Goal: Entertainment & Leisure: Consume media (video, audio)

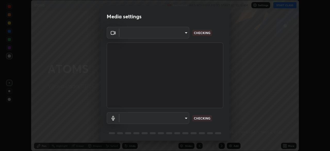
scroll to position [18, 0]
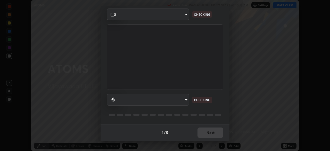
type input "3b33a3c761c0e45613f6c67bedc5ec5bb3616ed3905ce22176cb2855069b3ab3"
type input "default"
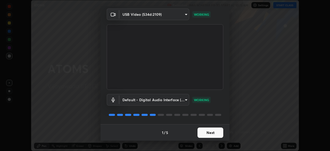
click at [210, 133] on button "Next" at bounding box center [211, 132] width 26 height 10
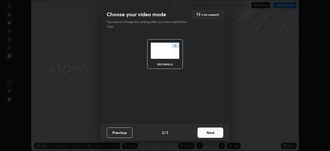
click at [213, 131] on button "Next" at bounding box center [211, 132] width 26 height 10
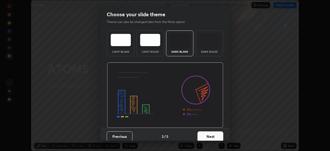
click at [211, 134] on button "Next" at bounding box center [211, 136] width 26 height 10
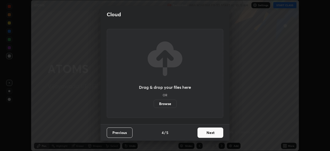
click at [212, 132] on button "Next" at bounding box center [211, 132] width 26 height 10
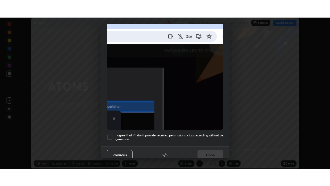
scroll to position [124, 0]
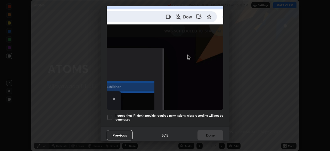
click at [110, 115] on div at bounding box center [110, 117] width 6 height 6
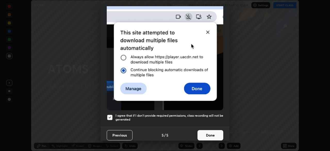
click at [209, 132] on button "Done" at bounding box center [211, 135] width 26 height 10
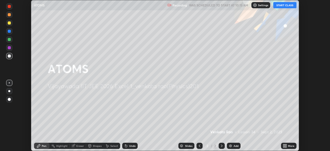
click at [282, 6] on button "START CLASS" at bounding box center [284, 5] width 23 height 6
click at [286, 145] on icon at bounding box center [285, 144] width 1 height 1
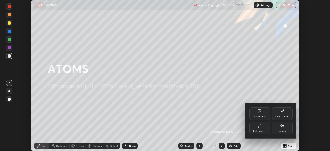
click at [262, 127] on div "Full screen" at bounding box center [259, 128] width 21 height 12
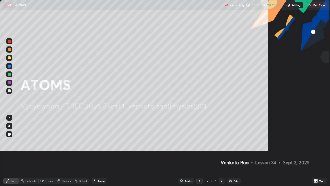
scroll to position [186, 330]
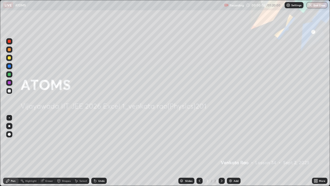
click at [232, 151] on img at bounding box center [231, 180] width 4 height 4
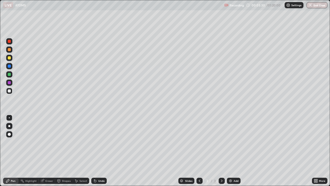
click at [11, 50] on div at bounding box center [9, 49] width 6 height 6
click at [10, 91] on div at bounding box center [9, 90] width 3 height 3
click at [10, 60] on div at bounding box center [9, 58] width 6 height 6
click at [10, 76] on div at bounding box center [9, 74] width 3 height 3
click at [12, 59] on div at bounding box center [9, 58] width 6 height 6
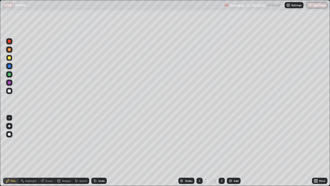
click at [233, 151] on div "Add" at bounding box center [234, 180] width 14 height 6
click at [9, 92] on div at bounding box center [9, 90] width 3 height 3
click at [9, 75] on div at bounding box center [9, 74] width 3 height 3
click at [10, 91] on div at bounding box center [9, 90] width 3 height 3
click at [9, 75] on div at bounding box center [9, 74] width 3 height 3
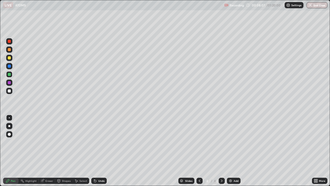
click at [10, 50] on div at bounding box center [9, 49] width 3 height 3
click at [10, 58] on div at bounding box center [9, 57] width 3 height 3
click at [10, 92] on div at bounding box center [9, 90] width 3 height 3
click at [8, 58] on div at bounding box center [9, 57] width 3 height 3
click at [9, 50] on div at bounding box center [9, 49] width 3 height 3
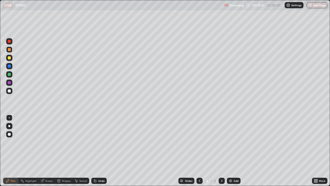
click at [9, 75] on div at bounding box center [9, 74] width 3 height 3
click at [11, 92] on div at bounding box center [9, 91] width 6 height 6
click at [236, 151] on div "Add" at bounding box center [236, 180] width 5 height 3
click at [10, 59] on div at bounding box center [9, 57] width 3 height 3
click at [9, 91] on div at bounding box center [9, 90] width 3 height 3
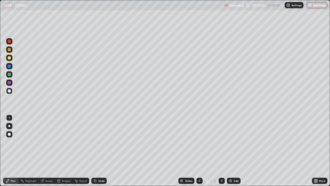
click at [9, 74] on div at bounding box center [9, 74] width 3 height 3
click at [48, 151] on div "Eraser" at bounding box center [49, 180] width 8 height 3
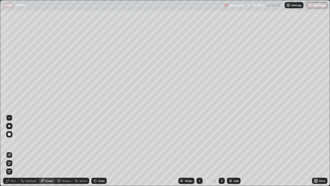
click at [12, 151] on div "Pen" at bounding box center [13, 180] width 5 height 3
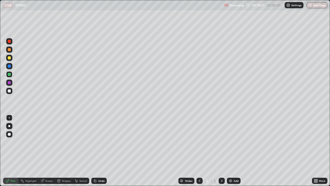
click at [11, 66] on div at bounding box center [9, 65] width 3 height 3
click at [10, 59] on div at bounding box center [9, 57] width 3 height 3
click at [231, 151] on img at bounding box center [231, 180] width 4 height 4
click at [95, 151] on icon at bounding box center [95, 180] width 4 height 4
click at [98, 151] on div "Undo" at bounding box center [101, 180] width 6 height 3
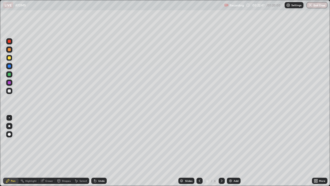
click at [99, 151] on div "Undo" at bounding box center [101, 180] width 6 height 3
click at [10, 91] on div at bounding box center [9, 90] width 3 height 3
click at [100, 151] on div "Undo" at bounding box center [101, 180] width 6 height 3
click at [7, 74] on div at bounding box center [9, 74] width 6 height 6
click at [9, 58] on div at bounding box center [9, 57] width 3 height 3
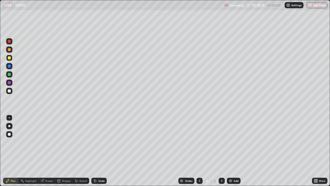
click at [94, 151] on icon at bounding box center [94, 179] width 1 height 1
click at [97, 151] on div "Undo" at bounding box center [98, 180] width 18 height 10
click at [235, 151] on div "Add" at bounding box center [236, 180] width 5 height 3
click at [199, 151] on icon at bounding box center [200, 180] width 4 height 4
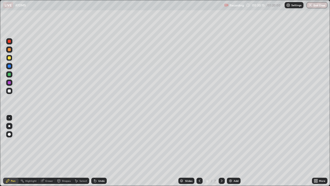
click at [221, 151] on icon at bounding box center [222, 180] width 4 height 4
click at [10, 92] on div at bounding box center [9, 90] width 3 height 3
click at [10, 75] on div at bounding box center [9, 74] width 3 height 3
click at [9, 59] on div at bounding box center [9, 57] width 3 height 3
click at [9, 50] on div at bounding box center [9, 49] width 3 height 3
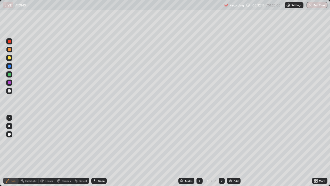
click at [9, 91] on div at bounding box center [9, 90] width 3 height 3
click at [10, 59] on div at bounding box center [9, 57] width 3 height 3
click at [47, 151] on div "Eraser" at bounding box center [49, 180] width 8 height 3
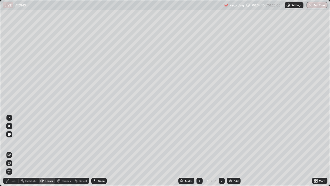
click at [10, 134] on div at bounding box center [9, 134] width 3 height 3
click at [14, 151] on div "Pen" at bounding box center [13, 180] width 5 height 3
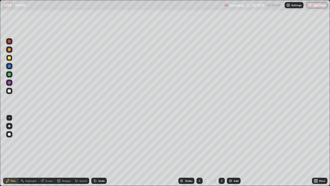
click at [12, 51] on div at bounding box center [9, 49] width 6 height 6
click at [9, 91] on div at bounding box center [9, 90] width 3 height 3
click at [47, 151] on div "Eraser" at bounding box center [49, 180] width 8 height 3
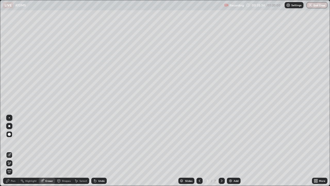
click at [10, 151] on div "Pen" at bounding box center [10, 180] width 15 height 6
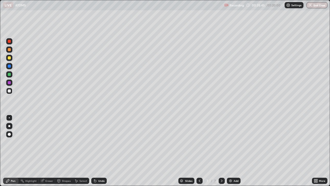
click at [100, 151] on div "Undo" at bounding box center [101, 180] width 6 height 3
click at [9, 75] on div at bounding box center [9, 74] width 3 height 3
click at [222, 151] on icon at bounding box center [222, 180] width 4 height 4
click at [231, 151] on img at bounding box center [231, 180] width 4 height 4
click at [10, 58] on div at bounding box center [9, 57] width 3 height 3
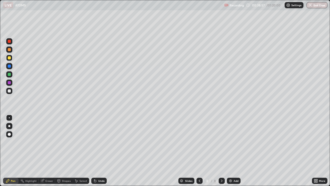
click at [9, 91] on div at bounding box center [9, 90] width 3 height 3
click at [98, 151] on div "Undo" at bounding box center [101, 180] width 6 height 3
click at [10, 51] on div at bounding box center [9, 49] width 3 height 3
click at [10, 91] on div at bounding box center [9, 90] width 3 height 3
click at [9, 59] on div at bounding box center [9, 57] width 3 height 3
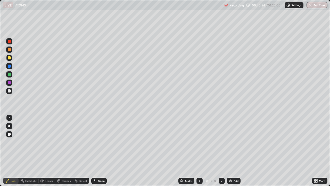
click at [9, 52] on div at bounding box center [9, 49] width 6 height 6
click at [9, 90] on div at bounding box center [9, 90] width 3 height 3
click at [98, 151] on div "Undo" at bounding box center [101, 180] width 6 height 3
click at [99, 151] on div "Undo" at bounding box center [101, 180] width 6 height 3
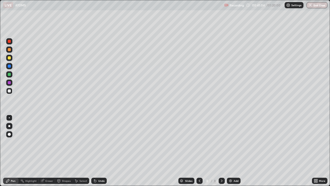
click at [99, 151] on div "Undo" at bounding box center [101, 180] width 6 height 3
click at [98, 151] on div "Undo" at bounding box center [101, 180] width 6 height 3
click at [97, 151] on div "Undo" at bounding box center [98, 180] width 15 height 6
click at [9, 59] on div at bounding box center [9, 57] width 3 height 3
click at [52, 151] on div "Eraser" at bounding box center [49, 180] width 8 height 3
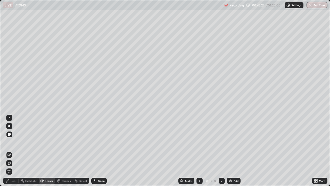
click at [12, 151] on div "Pen" at bounding box center [13, 180] width 5 height 3
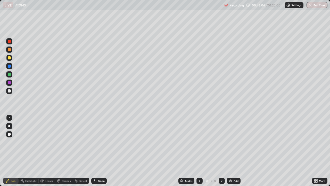
click at [235, 151] on div "Add" at bounding box center [234, 180] width 14 height 6
click at [10, 91] on div at bounding box center [9, 90] width 3 height 3
click at [98, 151] on div "Undo" at bounding box center [101, 180] width 6 height 3
click at [97, 151] on div "Undo" at bounding box center [98, 180] width 15 height 6
click at [98, 151] on div "Undo" at bounding box center [101, 180] width 6 height 3
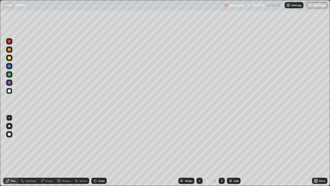
click at [99, 151] on div "Undo" at bounding box center [101, 180] width 6 height 3
click at [9, 75] on div at bounding box center [9, 74] width 3 height 3
click at [9, 59] on div at bounding box center [9, 57] width 3 height 3
click at [9, 91] on div at bounding box center [9, 90] width 3 height 3
click at [10, 60] on div at bounding box center [9, 58] width 6 height 6
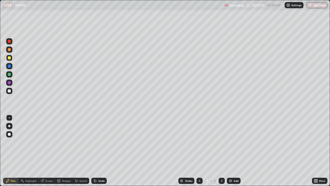
click at [10, 74] on div at bounding box center [9, 74] width 3 height 3
click at [236, 151] on div "Add" at bounding box center [236, 180] width 5 height 3
click at [11, 91] on div at bounding box center [9, 91] width 6 height 6
click at [10, 74] on div at bounding box center [9, 74] width 3 height 3
click at [10, 57] on div at bounding box center [9, 57] width 3 height 3
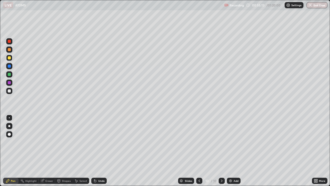
click at [10, 50] on div at bounding box center [9, 49] width 3 height 3
click at [201, 151] on div at bounding box center [199, 180] width 6 height 6
click at [223, 151] on div at bounding box center [222, 180] width 6 height 6
click at [51, 151] on div "Eraser" at bounding box center [49, 180] width 8 height 3
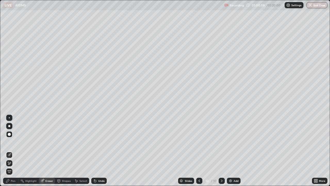
click at [12, 151] on div "Pen" at bounding box center [13, 180] width 5 height 3
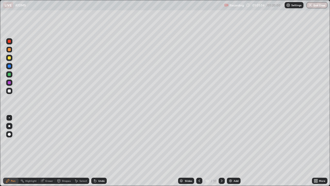
click at [234, 151] on div "Add" at bounding box center [236, 180] width 5 height 3
click at [9, 92] on div at bounding box center [9, 90] width 3 height 3
click at [97, 151] on div "Undo" at bounding box center [98, 180] width 15 height 6
click at [94, 151] on icon at bounding box center [94, 179] width 1 height 1
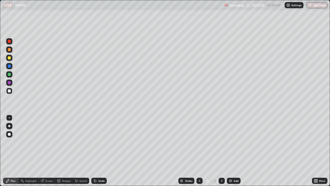
click at [9, 74] on div at bounding box center [9, 74] width 3 height 3
click at [9, 91] on div at bounding box center [9, 90] width 3 height 3
click at [11, 60] on div at bounding box center [9, 58] width 6 height 6
click at [11, 74] on div at bounding box center [9, 74] width 6 height 6
click at [234, 151] on div "Add" at bounding box center [236, 180] width 5 height 3
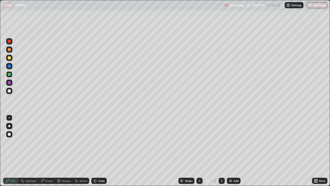
click at [10, 91] on div at bounding box center [9, 90] width 3 height 3
click at [200, 151] on icon at bounding box center [200, 180] width 4 height 4
click at [199, 151] on icon at bounding box center [200, 180] width 4 height 4
click at [223, 151] on icon at bounding box center [222, 180] width 4 height 4
click at [220, 151] on icon at bounding box center [222, 180] width 4 height 4
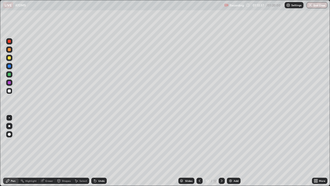
click at [230, 151] on img at bounding box center [231, 180] width 4 height 4
click at [10, 75] on div at bounding box center [9, 74] width 3 height 3
click at [11, 90] on div at bounding box center [9, 90] width 3 height 3
click at [12, 59] on div at bounding box center [9, 58] width 6 height 6
click at [10, 68] on div at bounding box center [9, 66] width 6 height 6
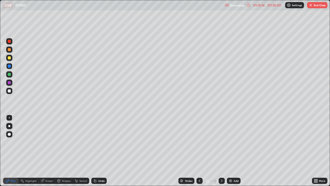
click at [10, 75] on div at bounding box center [9, 74] width 3 height 3
click at [10, 92] on div at bounding box center [9, 90] width 3 height 3
click at [9, 59] on div at bounding box center [9, 57] width 3 height 3
click at [8, 44] on div at bounding box center [9, 41] width 6 height 6
click at [9, 50] on div at bounding box center [9, 49] width 3 height 3
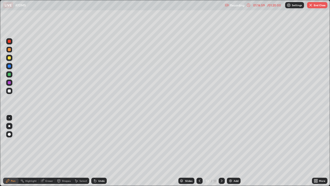
click at [8, 42] on div at bounding box center [9, 41] width 3 height 3
click at [8, 91] on div at bounding box center [9, 90] width 3 height 3
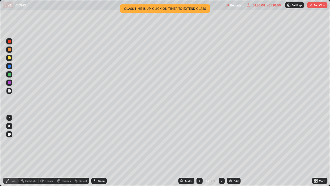
click at [316, 8] on button "End Class" at bounding box center [317, 5] width 20 height 6
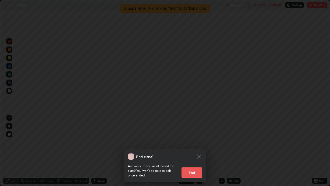
click at [195, 151] on button "End" at bounding box center [192, 172] width 21 height 10
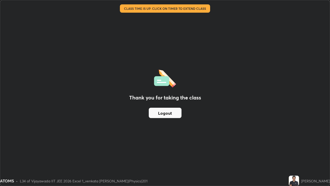
click at [166, 114] on button "Logout" at bounding box center [165, 113] width 33 height 10
